Goal: Task Accomplishment & Management: Use online tool/utility

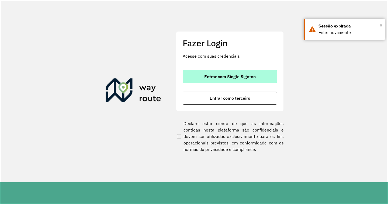
click at [205, 78] on span "Entrar com Single Sign-on" at bounding box center [229, 76] width 51 height 4
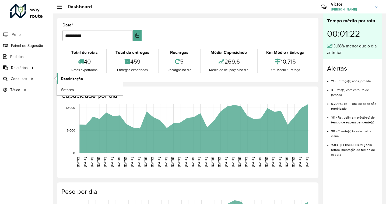
click at [80, 80] on span "Roteirização" at bounding box center [72, 79] width 22 height 6
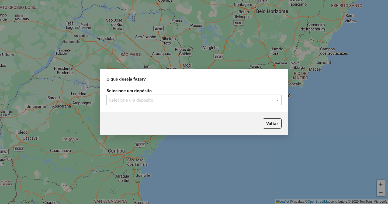
click at [163, 97] on input "text" at bounding box center [188, 100] width 159 height 6
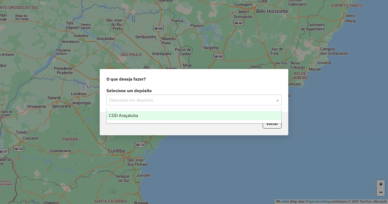
click at [157, 118] on div "CDD Araçatuba" at bounding box center [194, 115] width 175 height 9
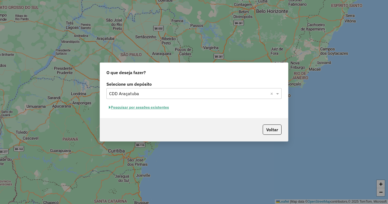
click at [145, 108] on button "Pesquisar por sessões existentes" at bounding box center [138, 107] width 65 height 8
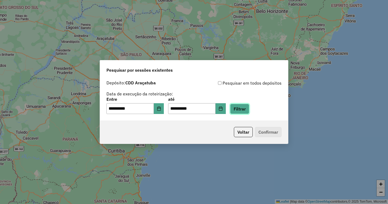
click at [249, 106] on button "Filtrar" at bounding box center [239, 109] width 19 height 10
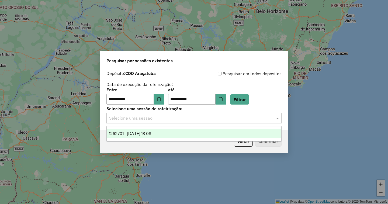
click at [141, 121] on input "text" at bounding box center [188, 118] width 159 height 6
click at [143, 129] on div "1262701 - 10/09/2025 18:08" at bounding box center [194, 133] width 175 height 9
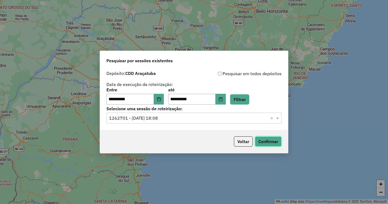
click at [267, 139] on button "Confirmar" at bounding box center [268, 141] width 27 height 10
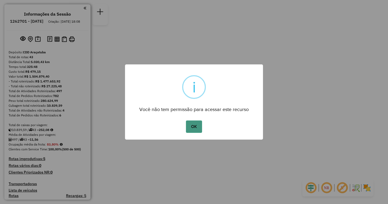
click at [189, 126] on button "OK" at bounding box center [194, 126] width 16 height 12
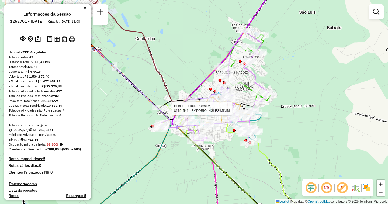
select select "**********"
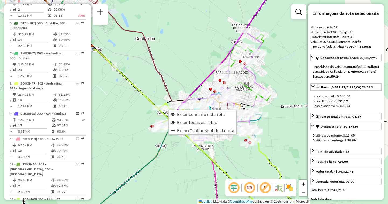
scroll to position [533, 0]
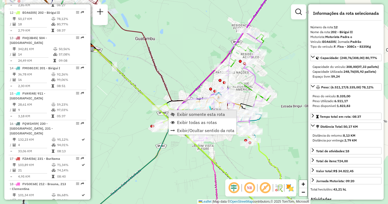
click at [179, 114] on span "Exibir somente esta rota" at bounding box center [201, 114] width 48 height 4
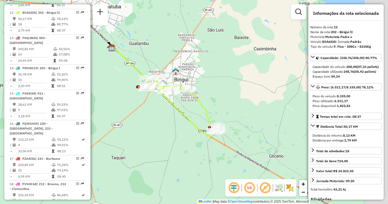
drag, startPoint x: 190, startPoint y: 157, endPoint x: 163, endPoint y: 126, distance: 41.4
click at [163, 126] on div "Janela de atendimento Grade de atendimento Capacidade Transportadoras Veículos …" at bounding box center [194, 102] width 388 height 204
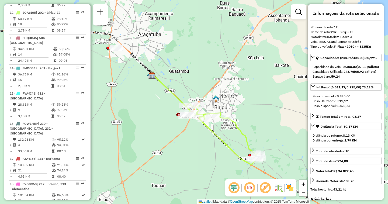
drag, startPoint x: 157, startPoint y: 121, endPoint x: 199, endPoint y: 151, distance: 50.6
click at [199, 151] on div "Janela de atendimento Grade de atendimento Capacidade Transportadoras Veículos …" at bounding box center [194, 102] width 388 height 204
click at [246, 189] on em at bounding box center [249, 187] width 13 height 13
click at [207, 45] on div "Janela de atendimento Grade de atendimento Capacidade Transportadoras Veículos …" at bounding box center [194, 102] width 388 height 204
